Goal: Information Seeking & Learning: Learn about a topic

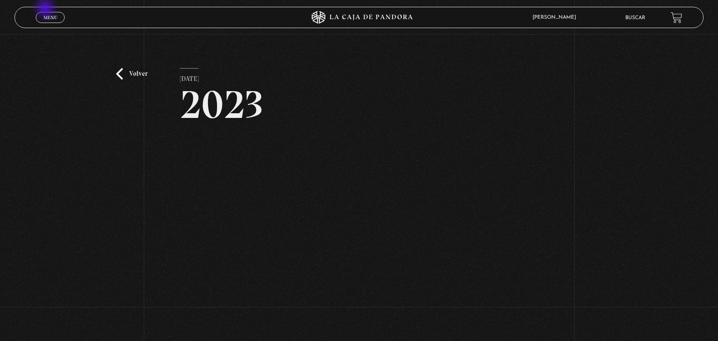
scroll to position [77, 0]
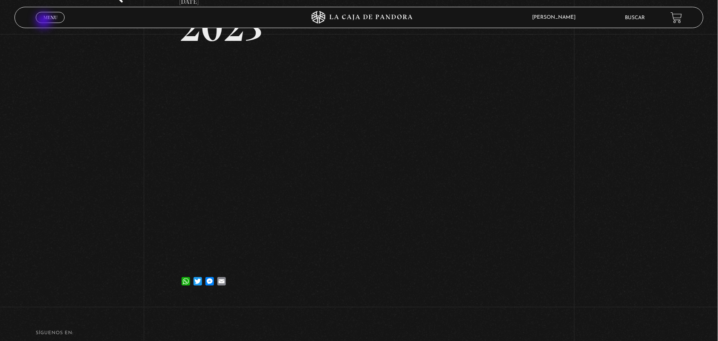
click at [43, 21] on link "Menu Cerrar" at bounding box center [50, 17] width 29 height 11
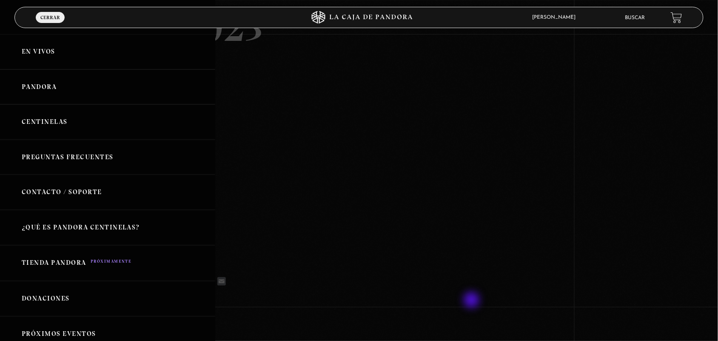
click at [473, 301] on div at bounding box center [359, 170] width 718 height 341
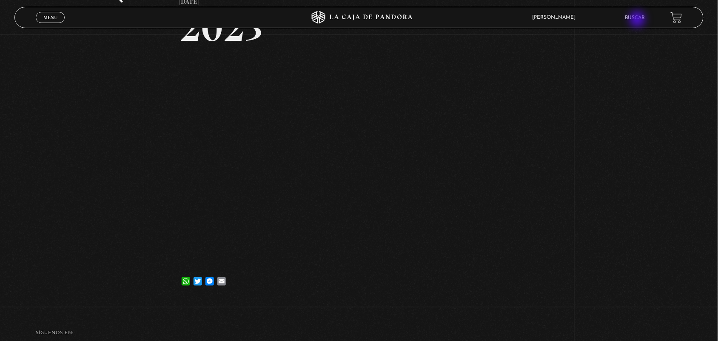
click at [639, 20] on li "Buscar" at bounding box center [636, 17] width 20 height 13
click at [638, 11] on li "Buscar" at bounding box center [636, 17] width 20 height 13
click at [635, 16] on link "Buscar" at bounding box center [636, 17] width 20 height 5
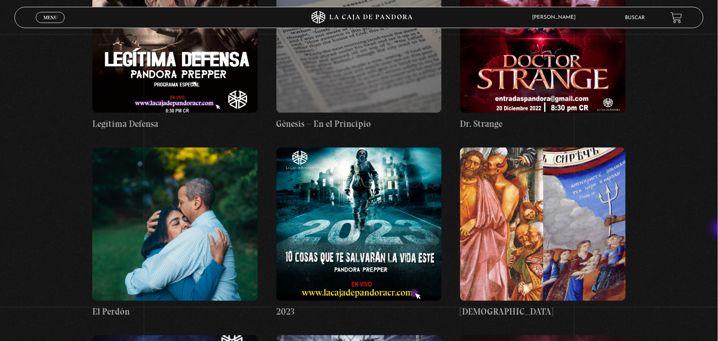
scroll to position [12468, 0]
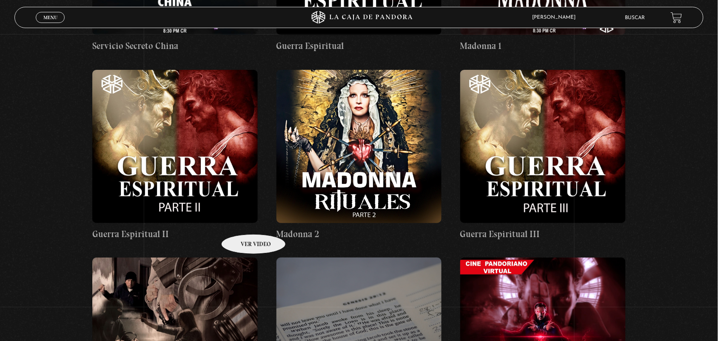
click at [243, 257] on figure at bounding box center [175, 333] width 166 height 153
